Goal: Transaction & Acquisition: Download file/media

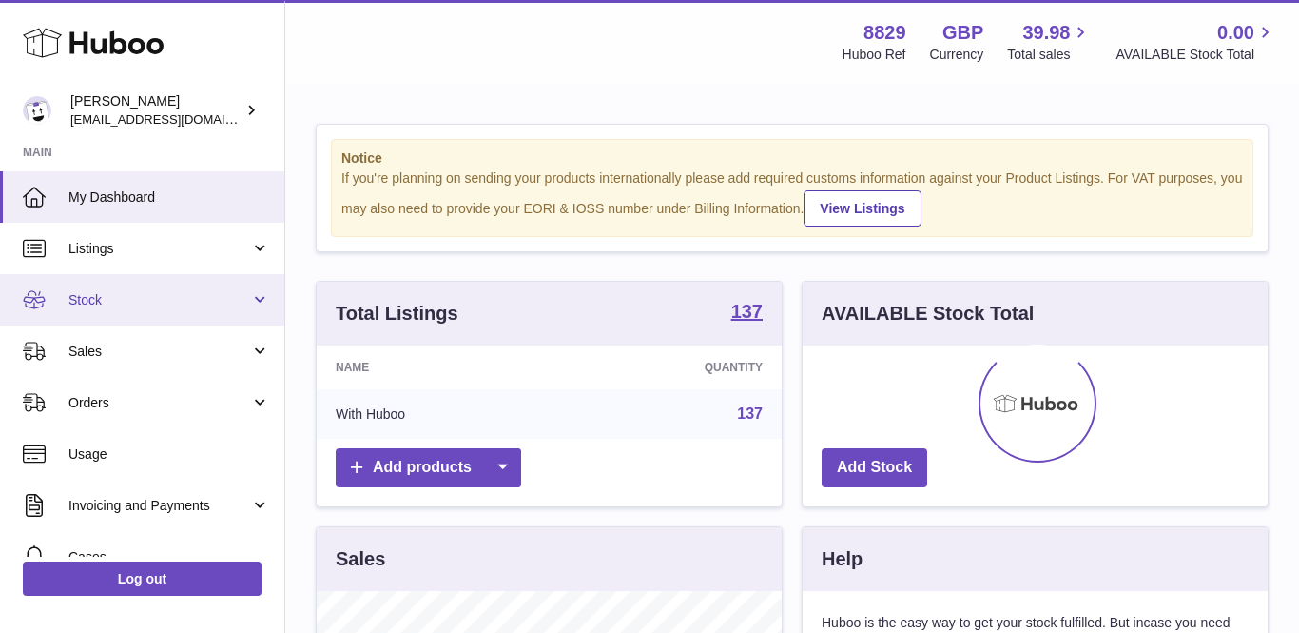
scroll to position [297, 465]
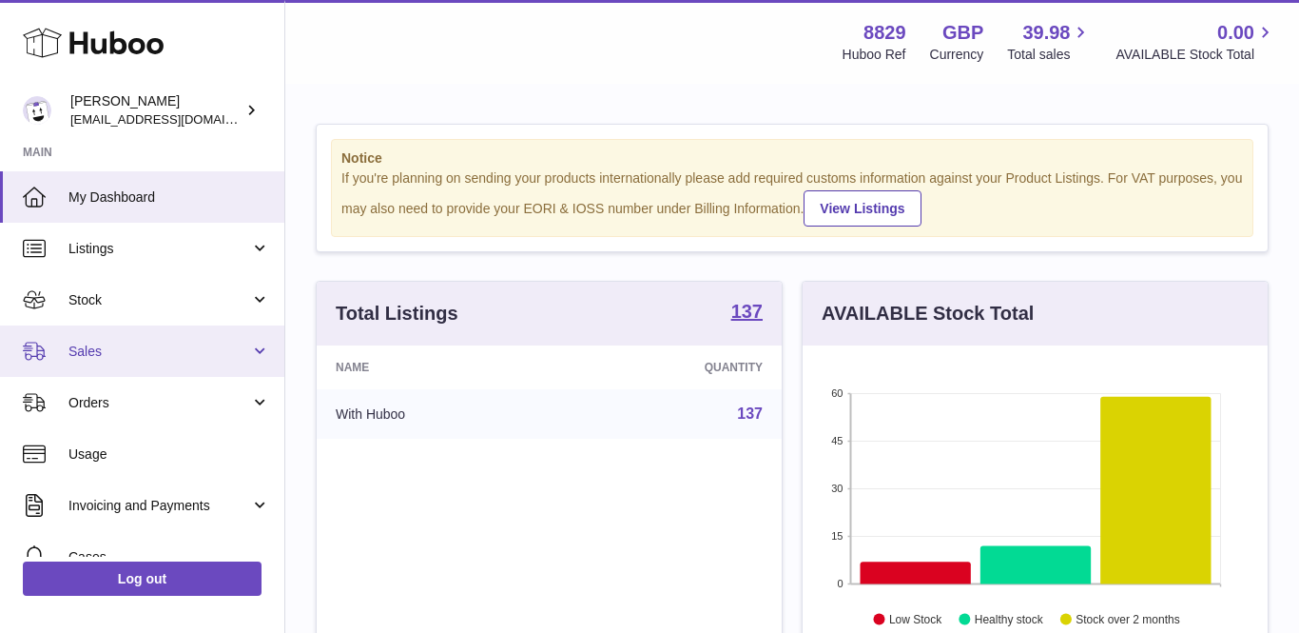
click at [107, 357] on span "Sales" at bounding box center [159, 351] width 182 height 18
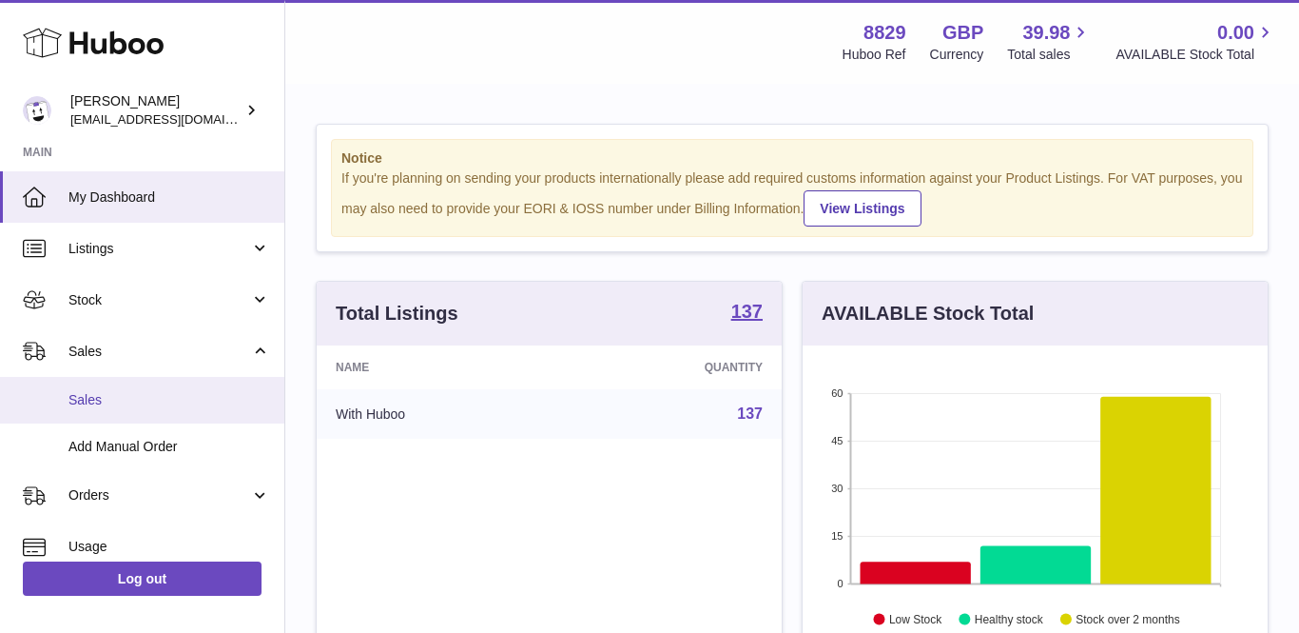
click at [109, 392] on span "Sales" at bounding box center [169, 400] width 202 height 18
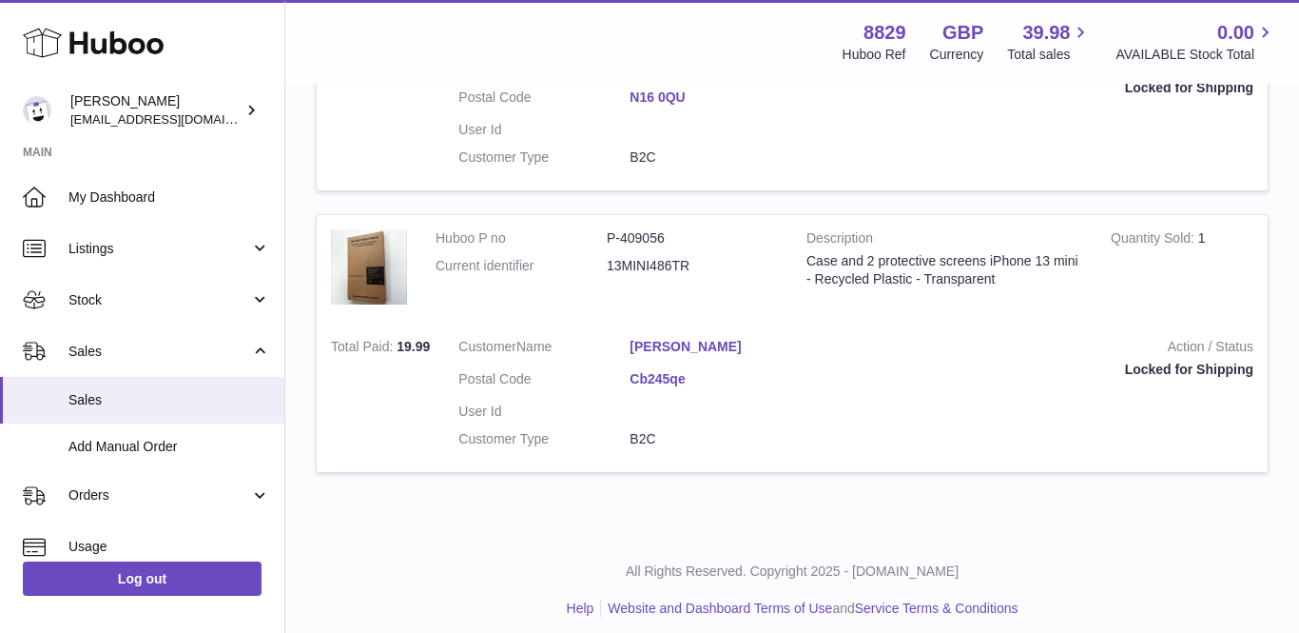
scroll to position [515, 0]
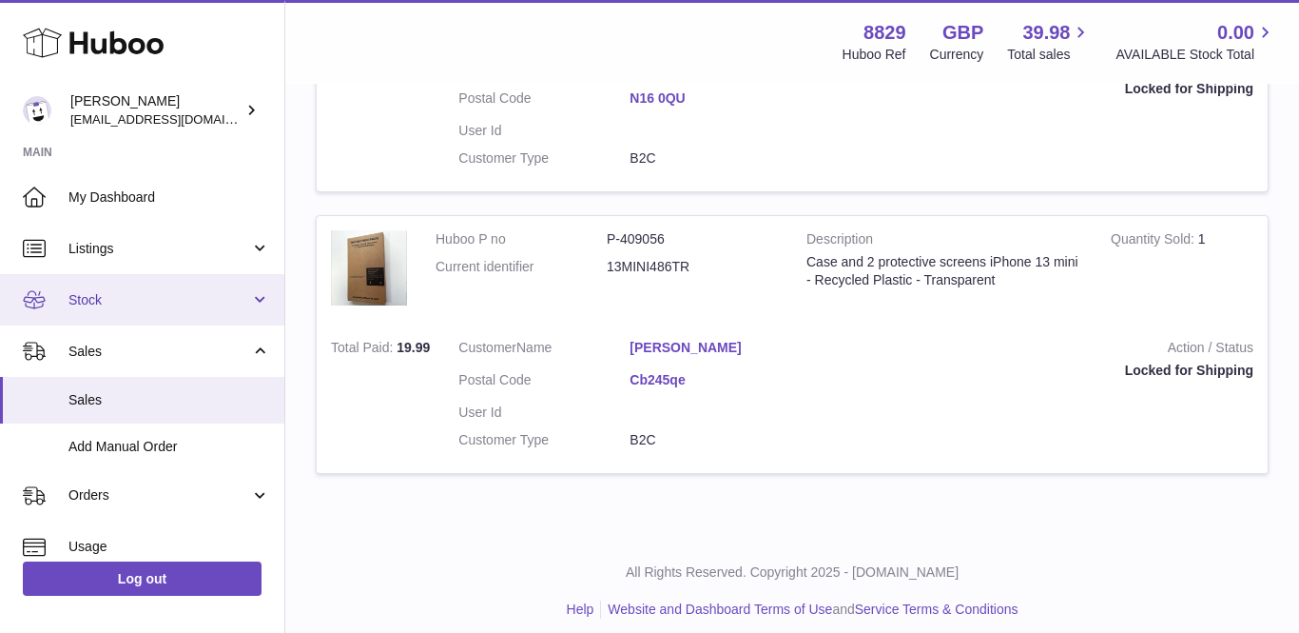
click at [118, 299] on span "Stock" at bounding box center [159, 300] width 182 height 18
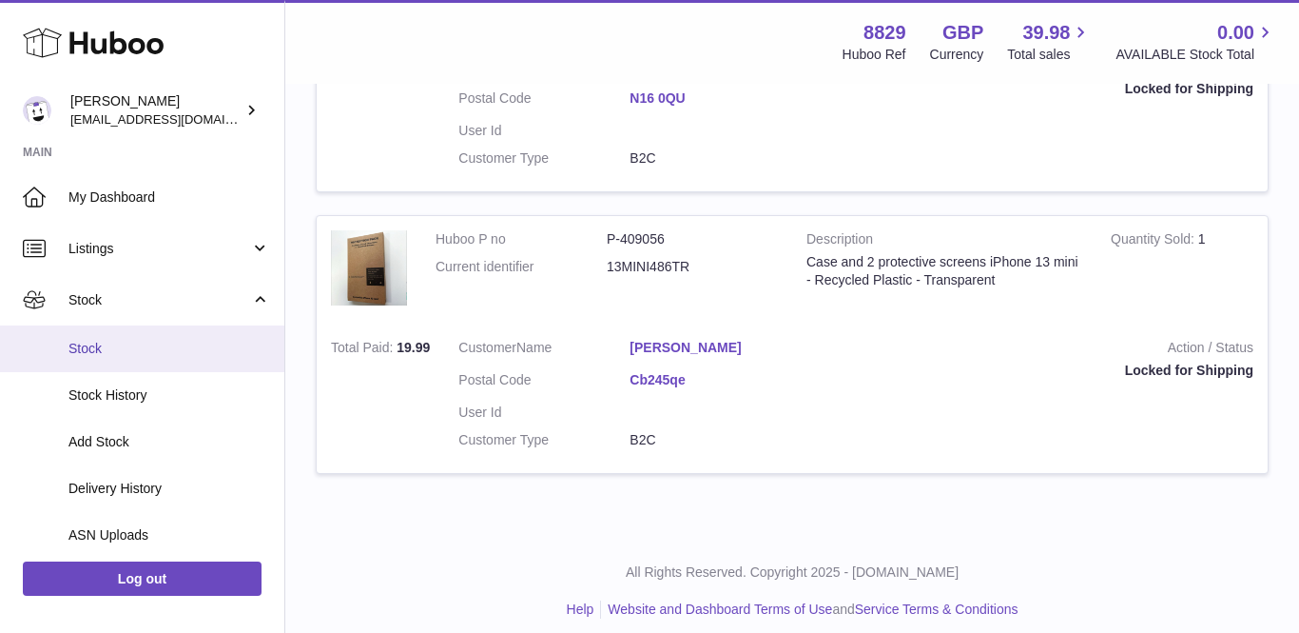
click at [96, 343] on span "Stock" at bounding box center [169, 349] width 202 height 18
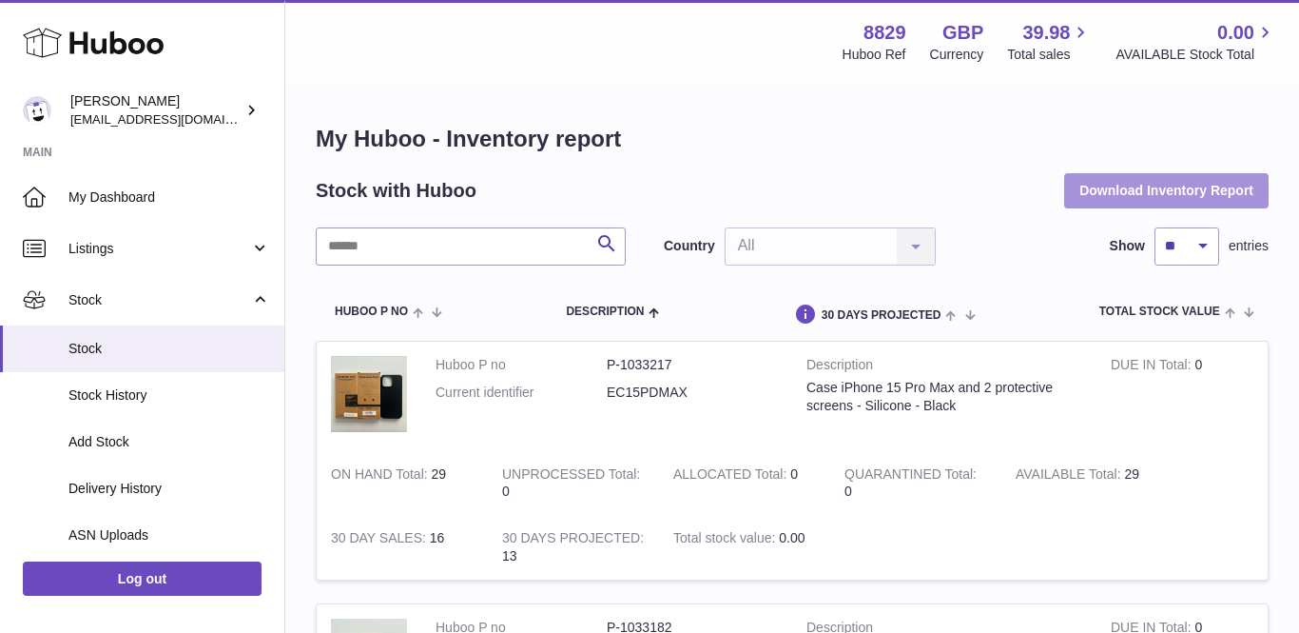
click at [1187, 189] on button "Download Inventory Report" at bounding box center [1166, 190] width 205 height 34
